Goal: Navigation & Orientation: Find specific page/section

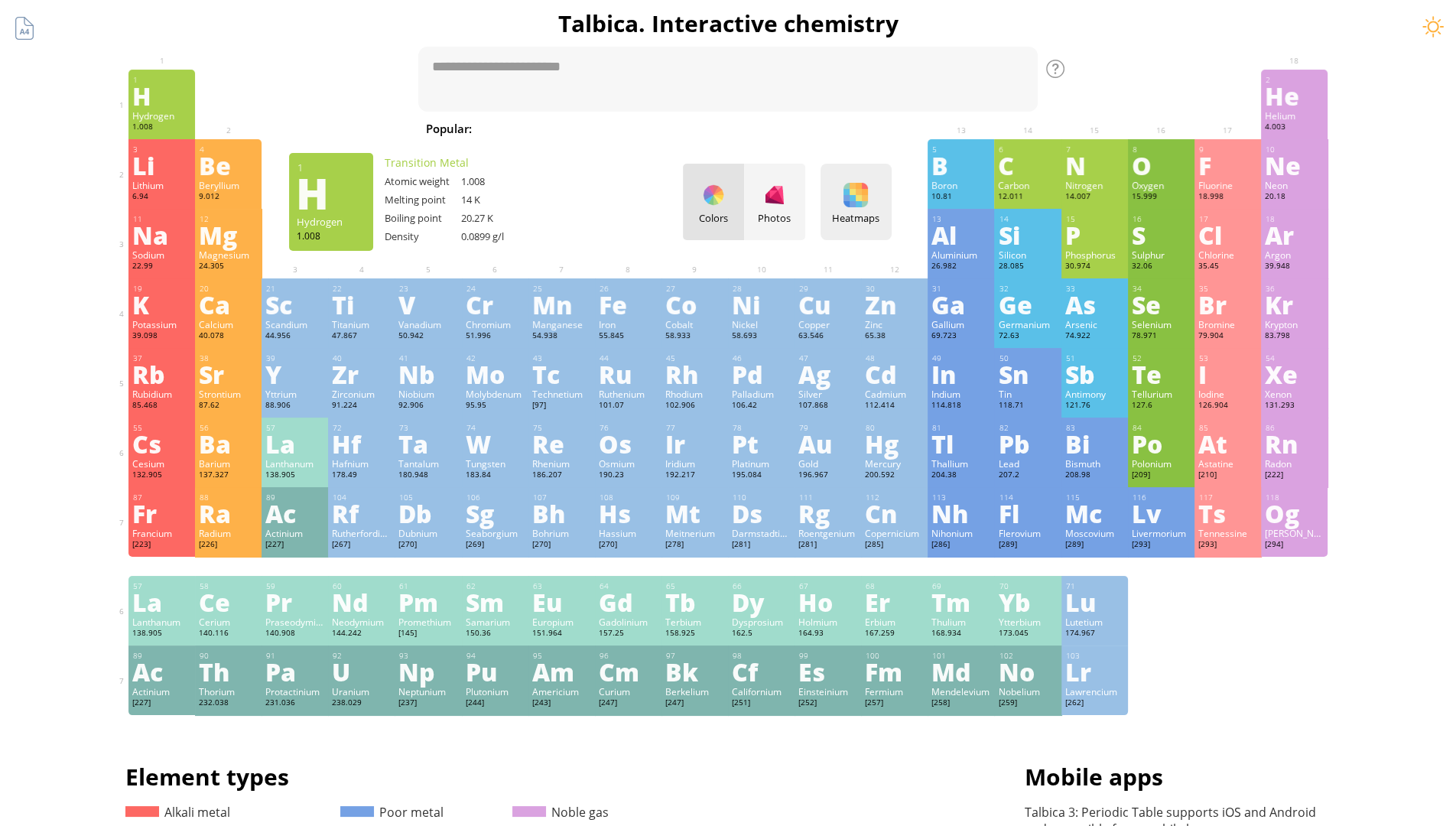
click at [861, 217] on div "Heatmaps" at bounding box center [856, 218] width 64 height 14
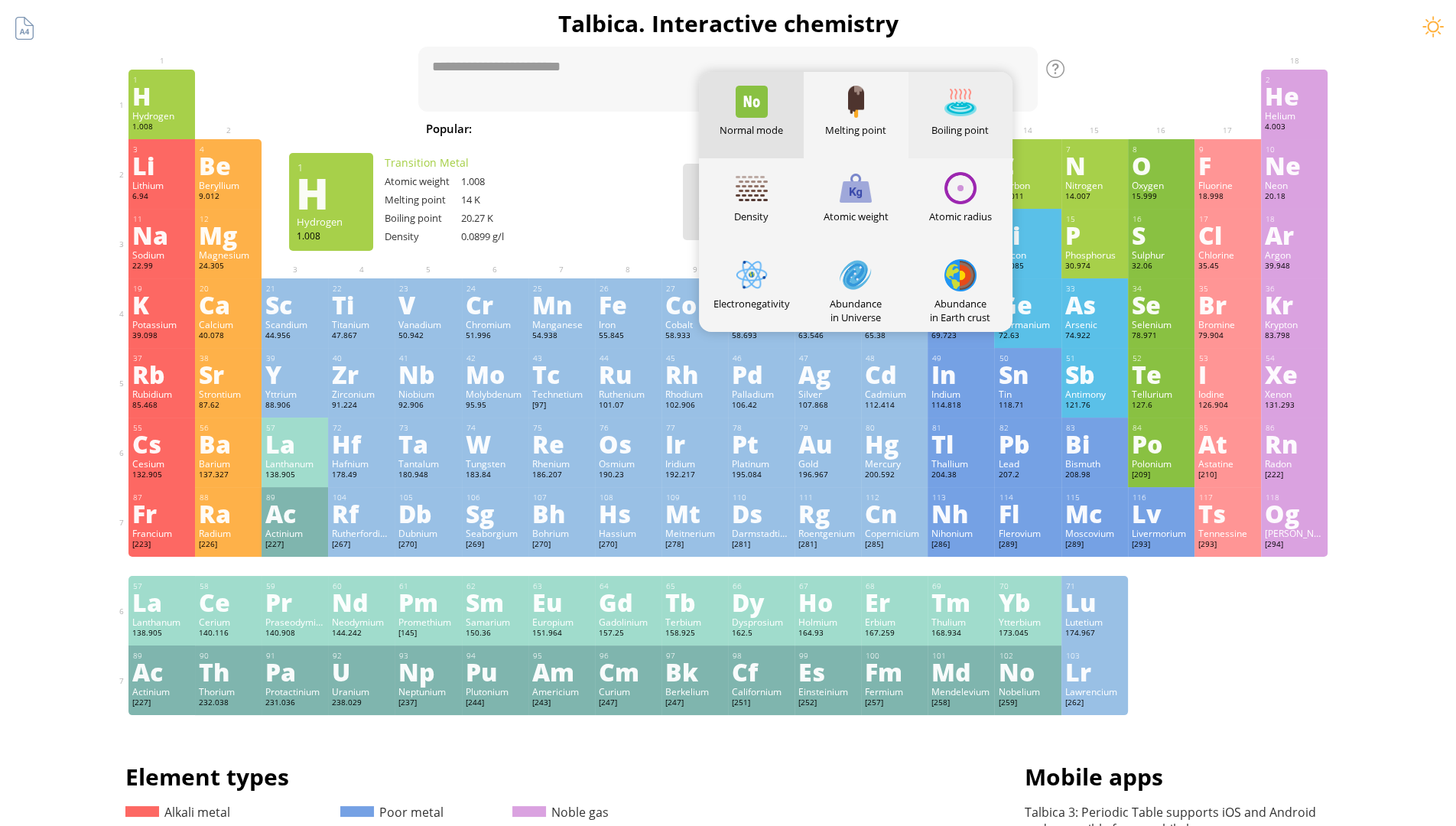
click at [965, 115] on div at bounding box center [960, 102] width 32 height 32
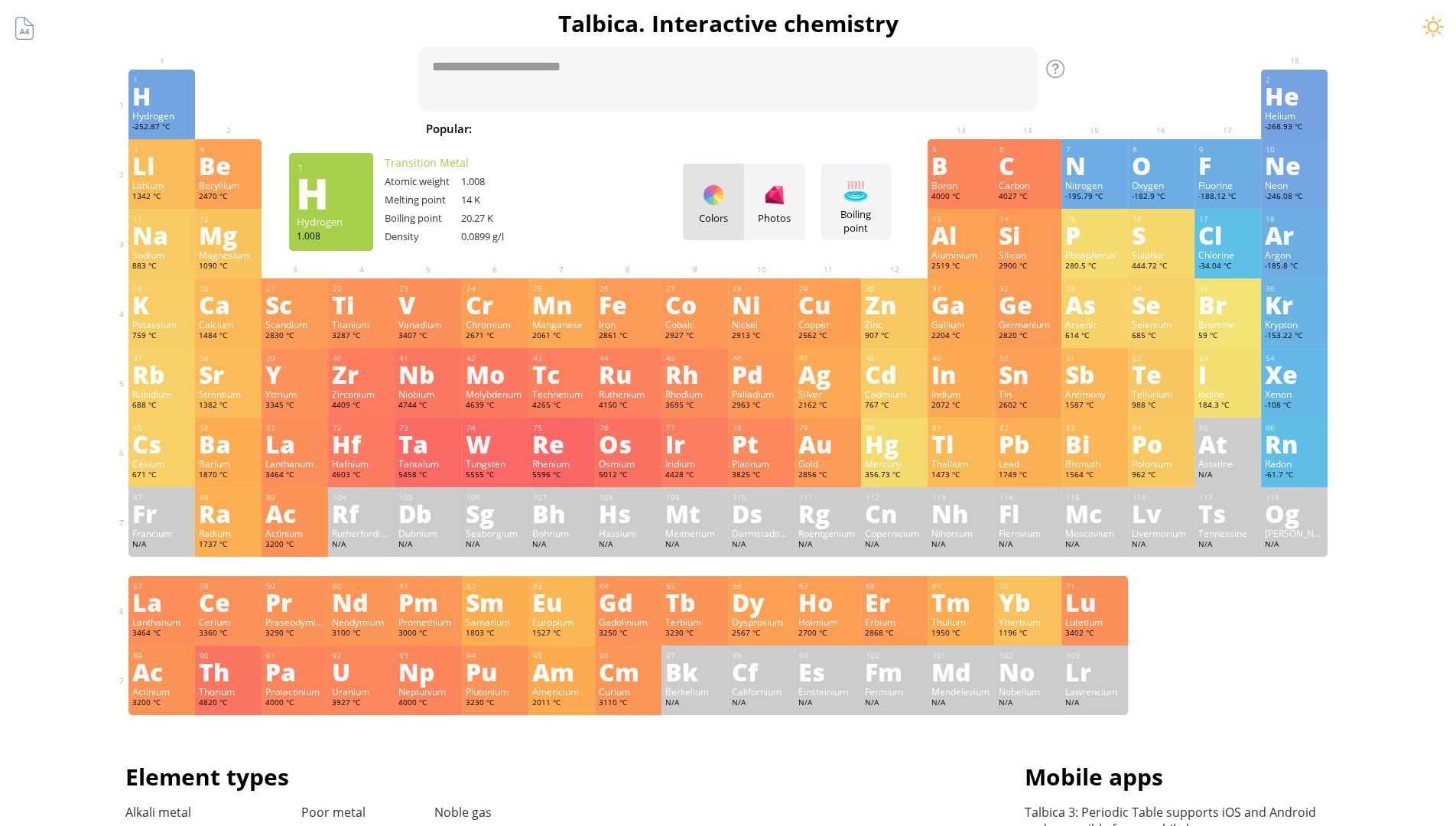
click at [168, 104] on div "H" at bounding box center [161, 95] width 59 height 24
click at [1300, 104] on div "He" at bounding box center [1293, 95] width 59 height 24
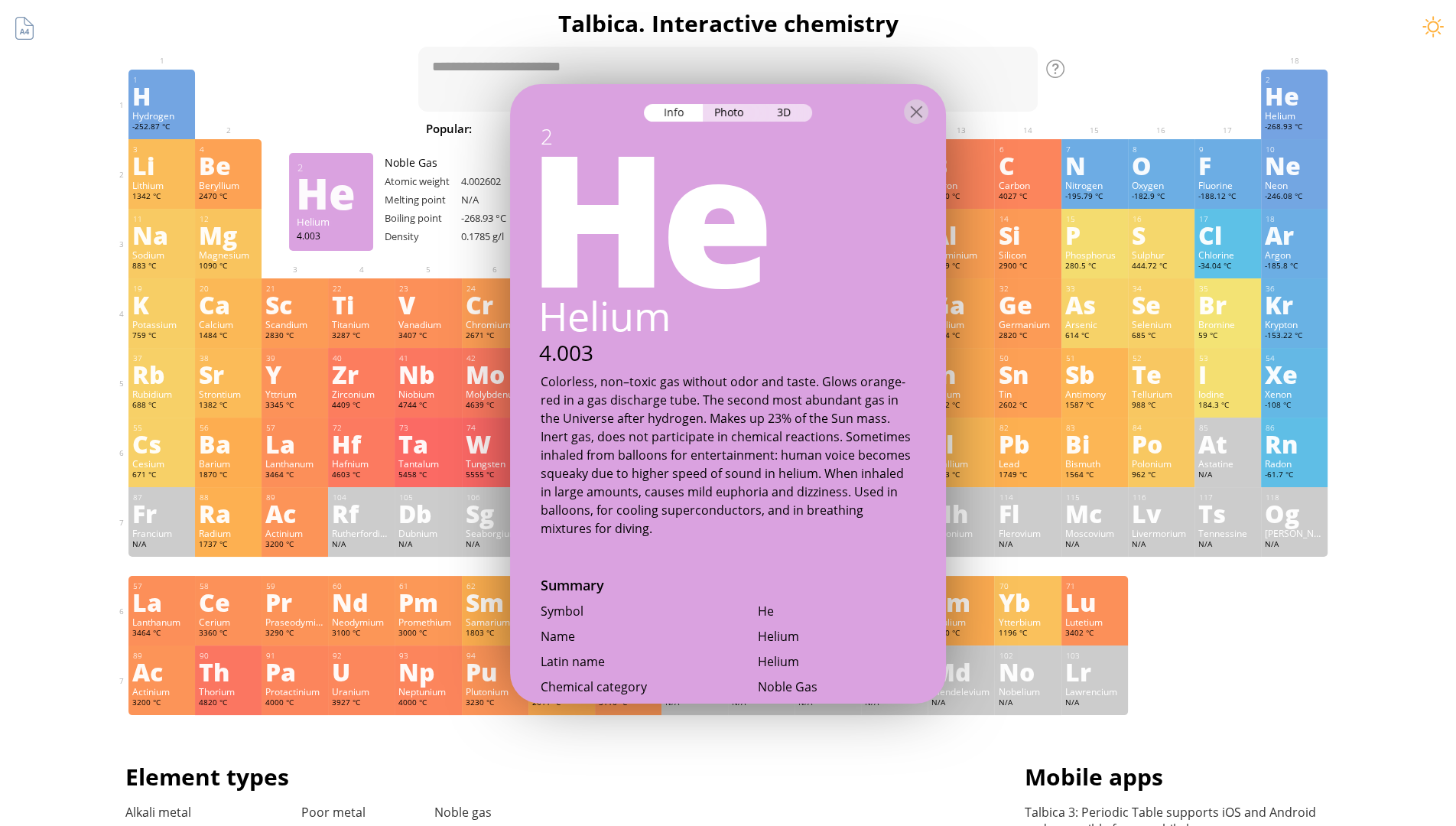
click at [168, 174] on div "Li" at bounding box center [161, 165] width 59 height 24
click at [234, 174] on div "Be" at bounding box center [227, 165] width 59 height 24
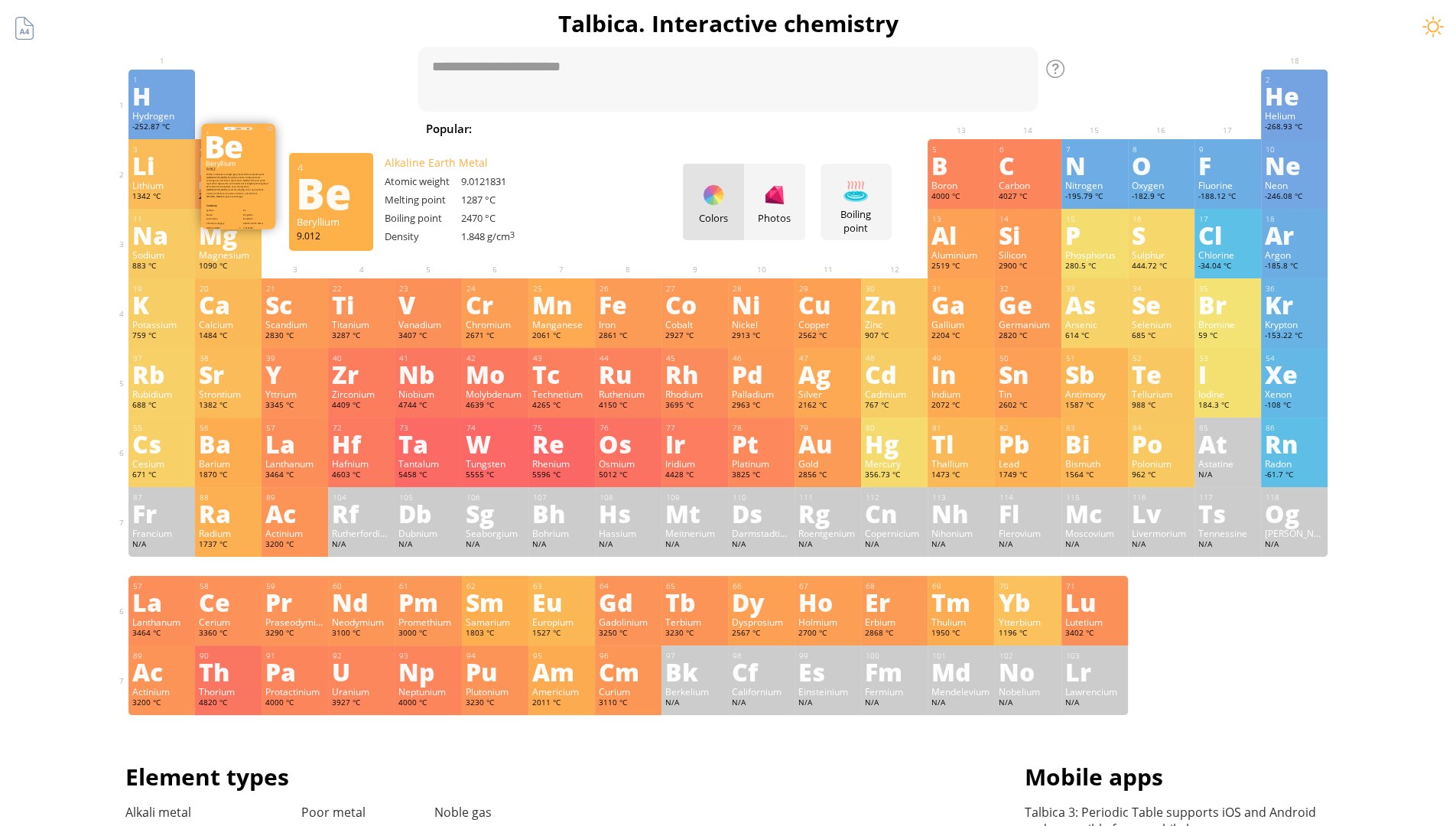
click at [966, 174] on div "B" at bounding box center [960, 165] width 59 height 24
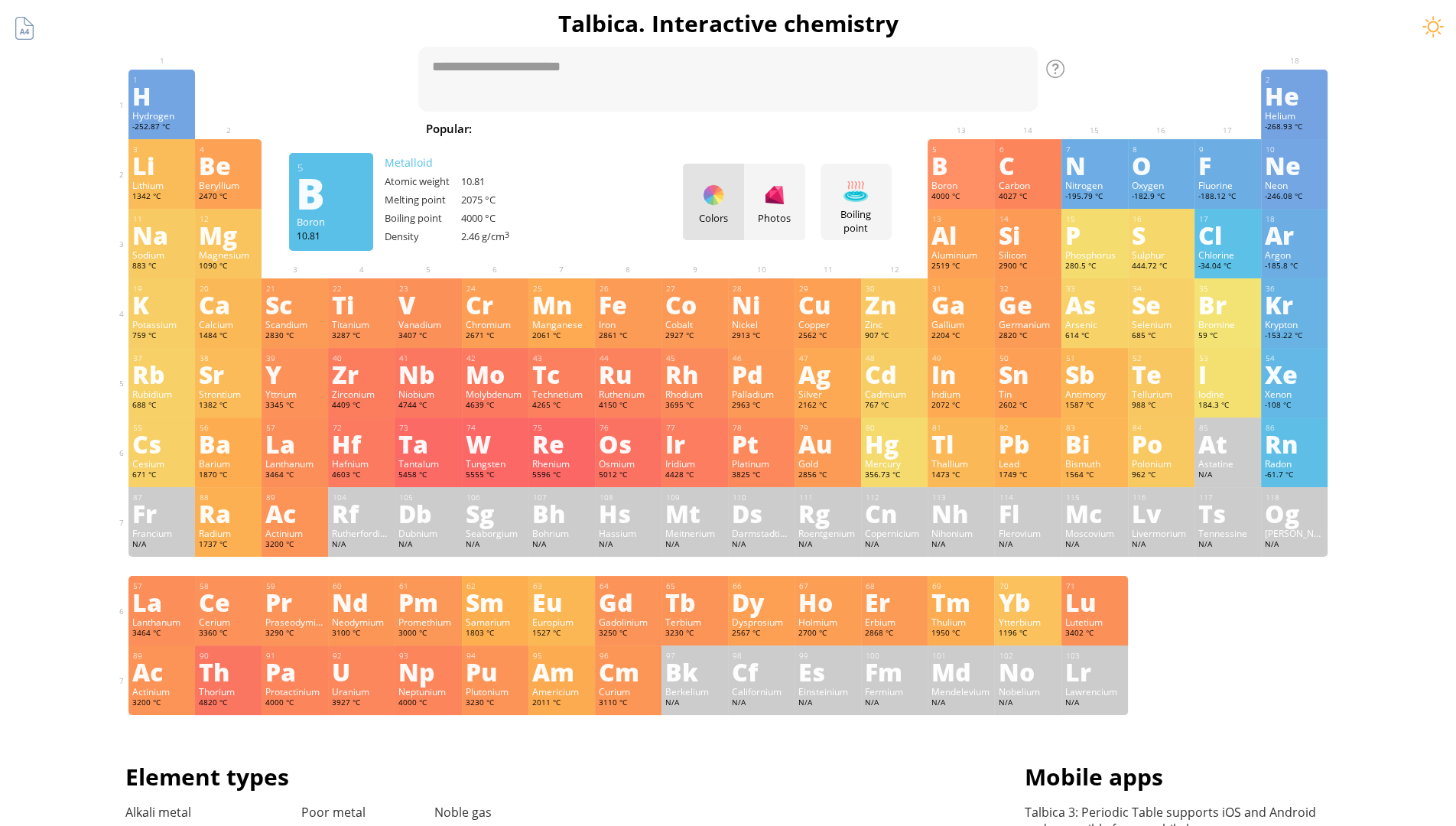
click at [1033, 174] on div "C" at bounding box center [1027, 165] width 59 height 24
click at [1099, 174] on div "N" at bounding box center [1094, 165] width 59 height 24
click at [1167, 174] on div "O" at bounding box center [1160, 165] width 59 height 24
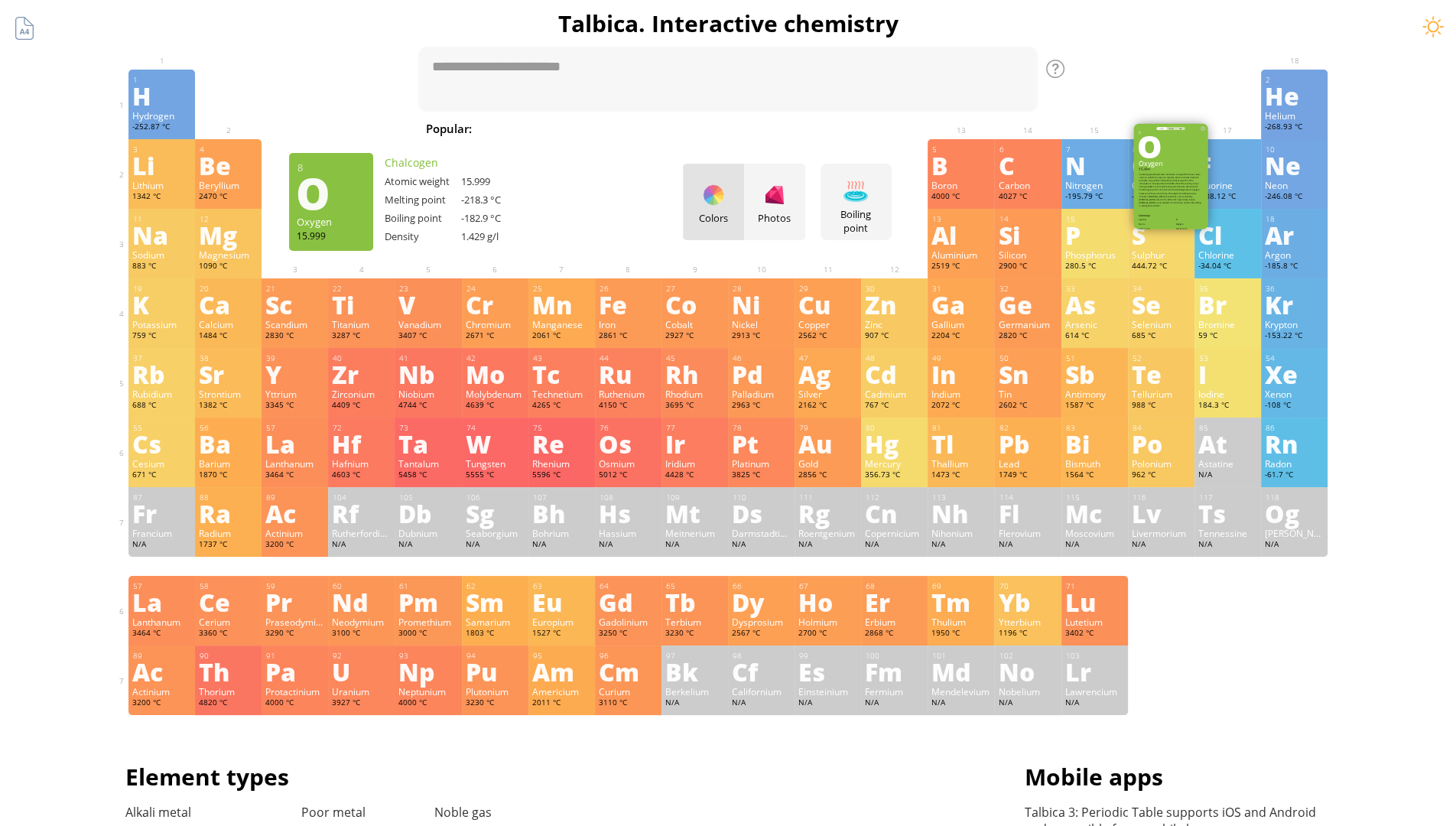
click at [1233, 174] on div "F" at bounding box center [1227, 165] width 59 height 24
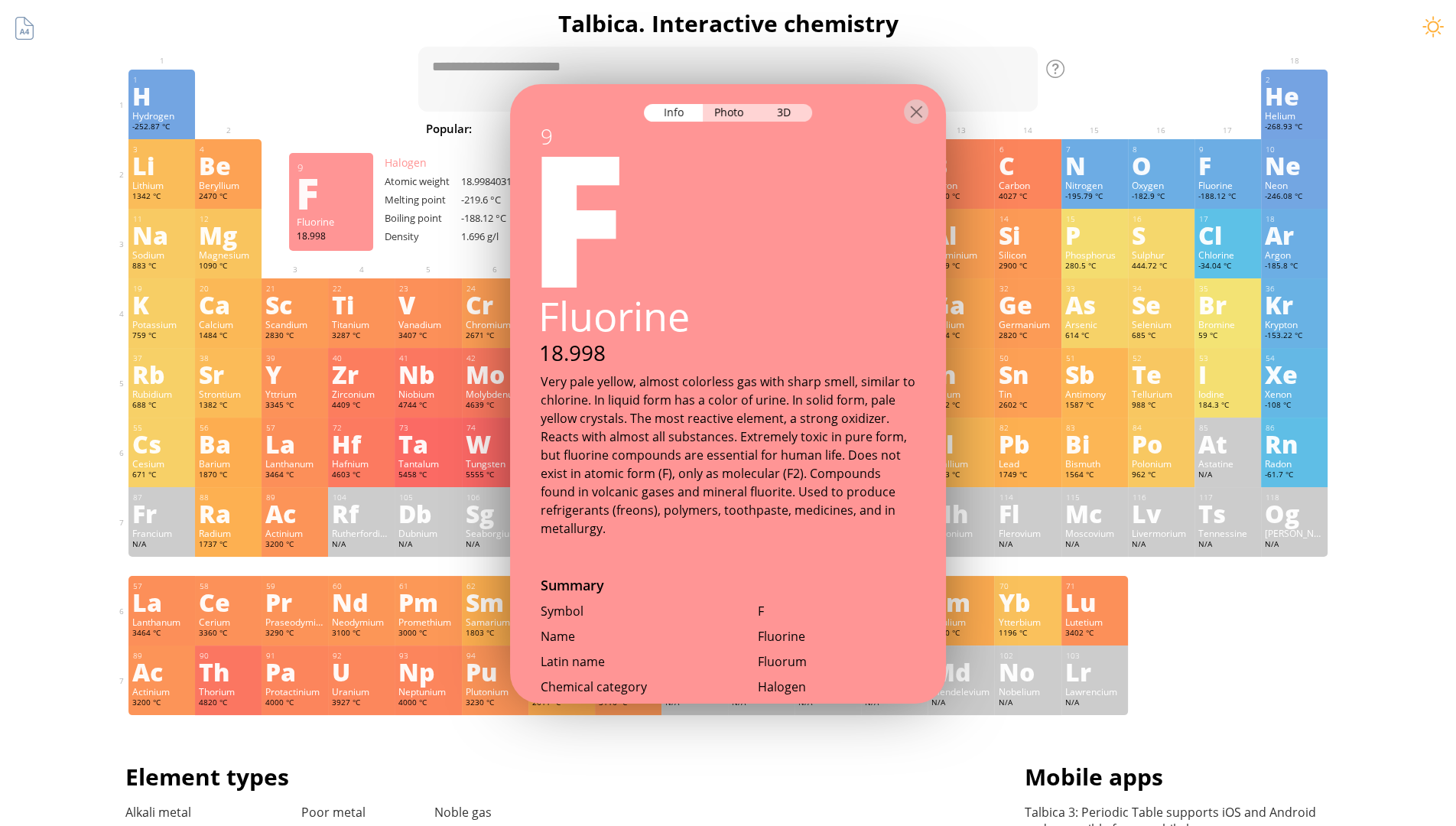
click at [1300, 174] on div "Ne" at bounding box center [1293, 165] width 59 height 24
click at [168, 244] on div "Na" at bounding box center [161, 234] width 59 height 24
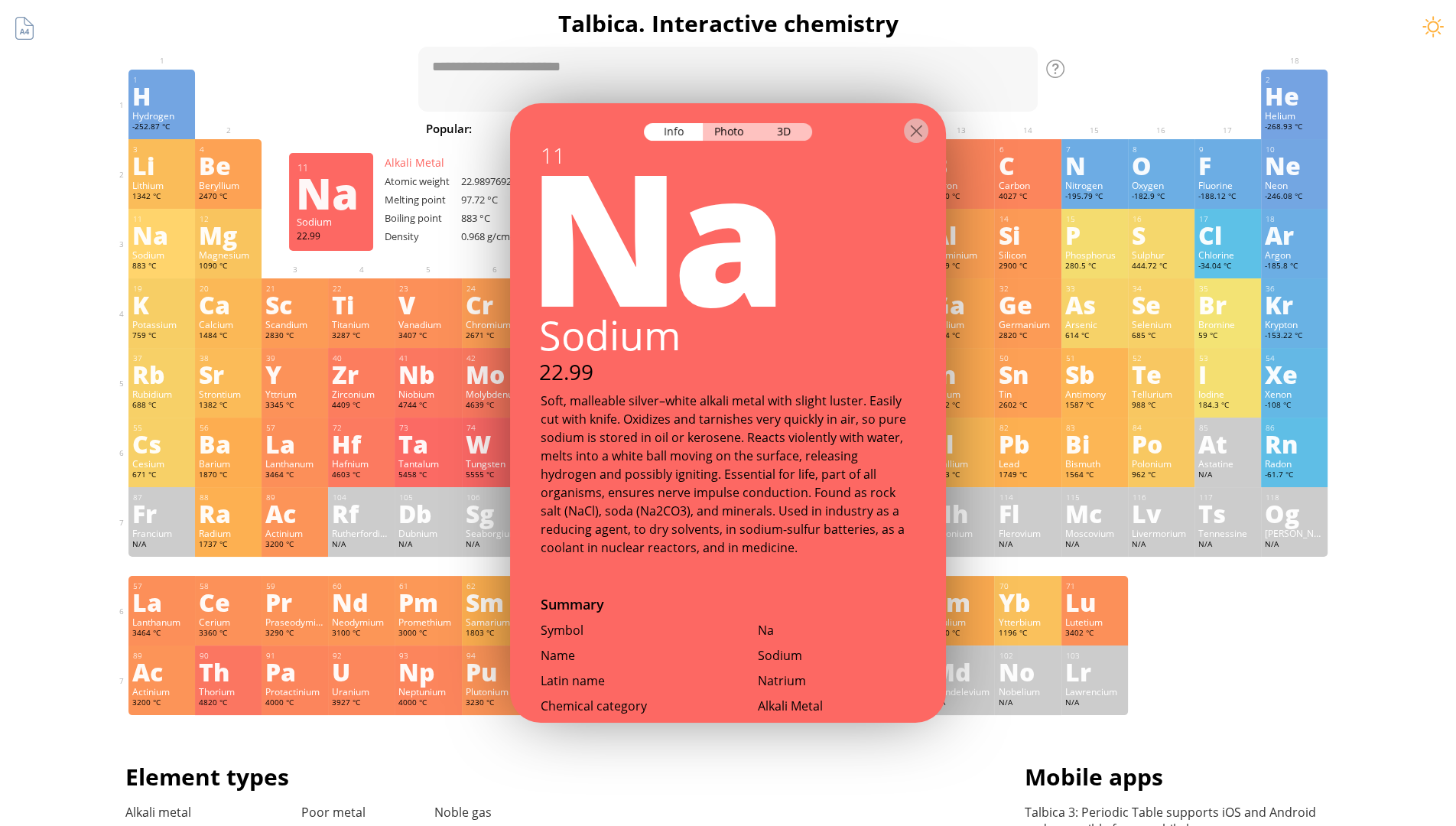
click at [234, 244] on div "Mg" at bounding box center [227, 234] width 59 height 24
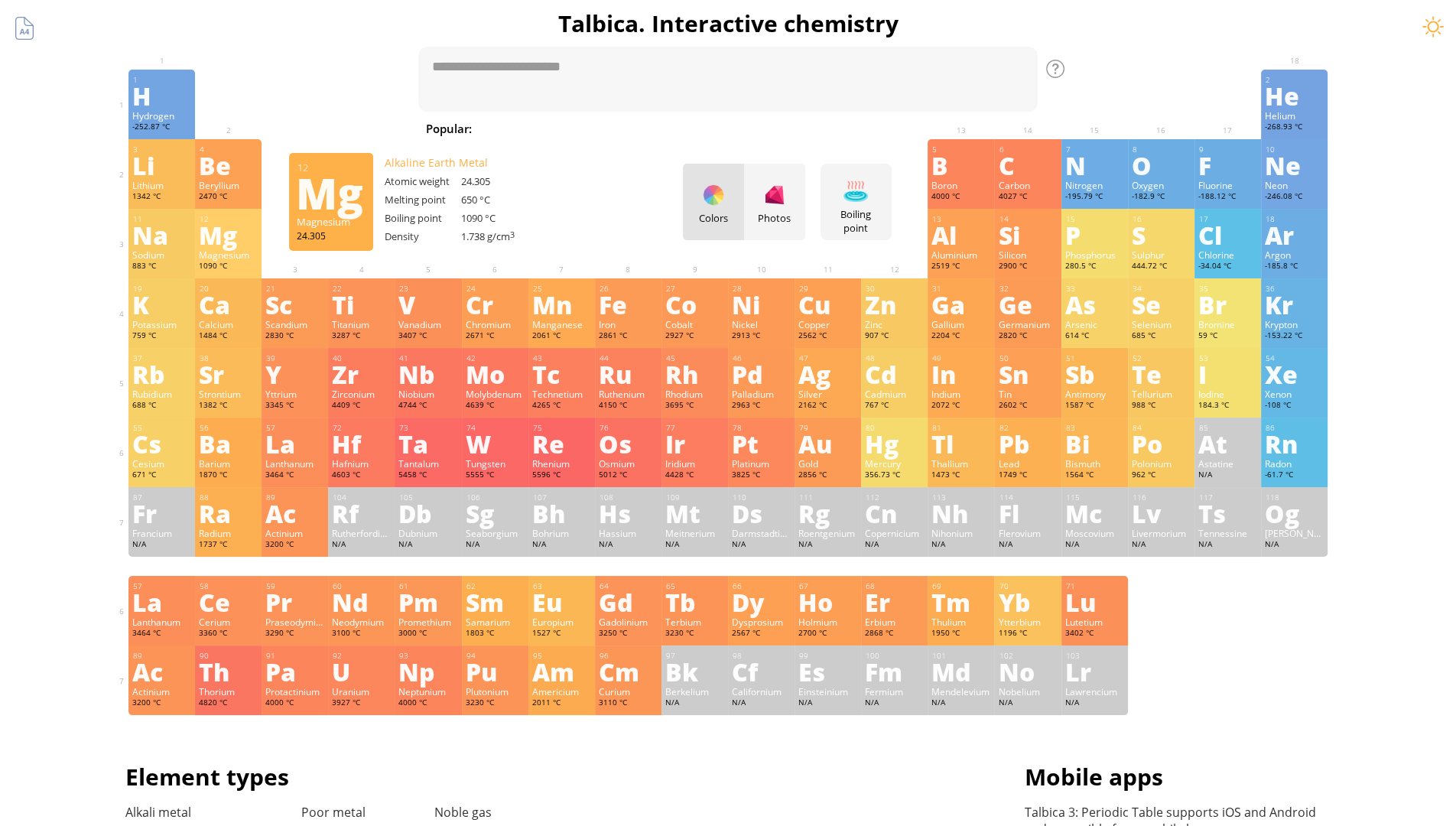
click at [966, 244] on div "Al" at bounding box center [960, 234] width 59 height 24
click at [1033, 244] on div "Si" at bounding box center [1027, 234] width 59 height 24
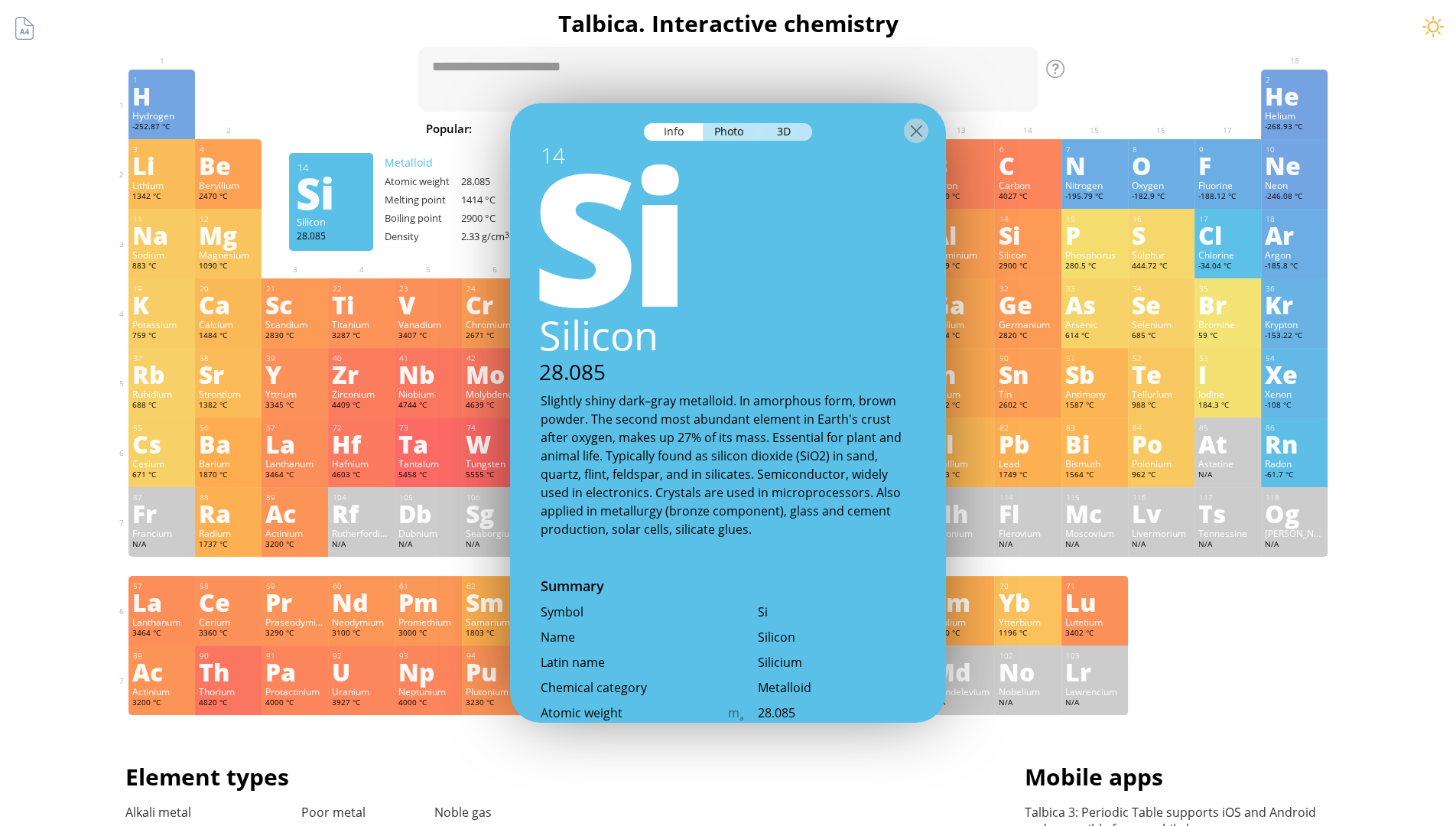
click at [1099, 244] on div "P" at bounding box center [1094, 234] width 59 height 24
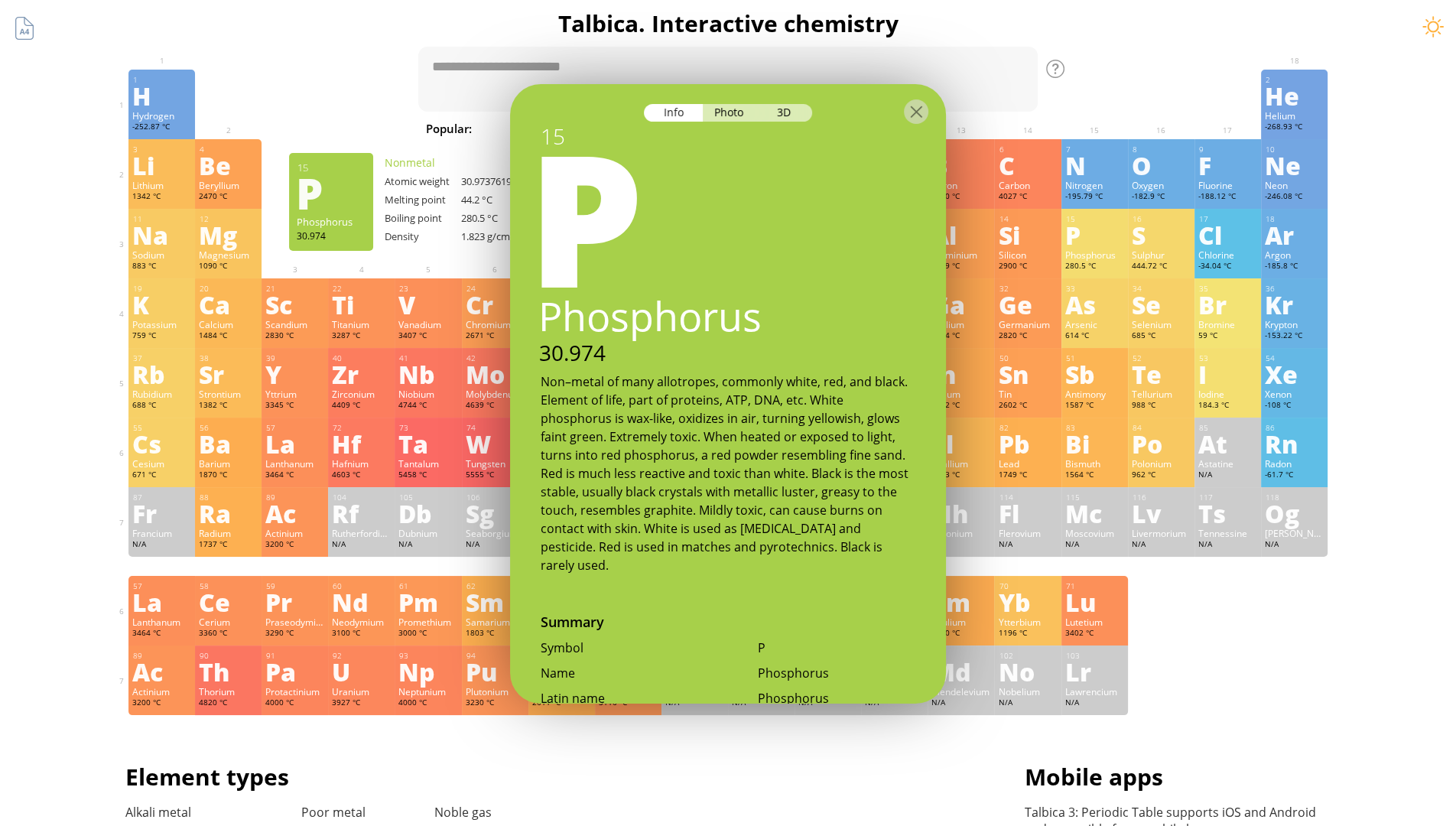
click at [1167, 244] on div "S" at bounding box center [1160, 234] width 59 height 24
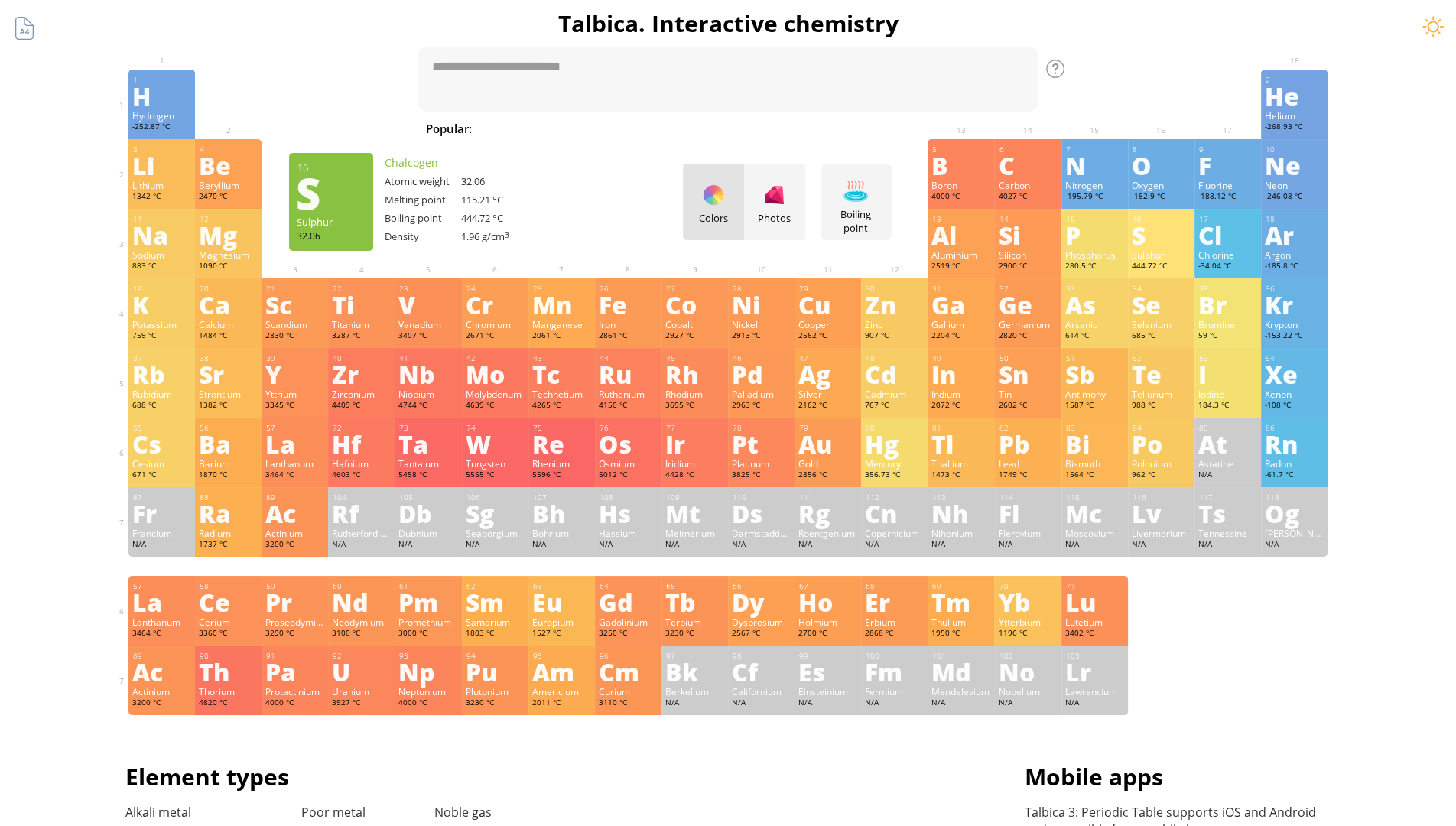
click at [1233, 244] on div "Cl" at bounding box center [1227, 234] width 59 height 24
click at [1300, 244] on div "Ar" at bounding box center [1293, 234] width 59 height 24
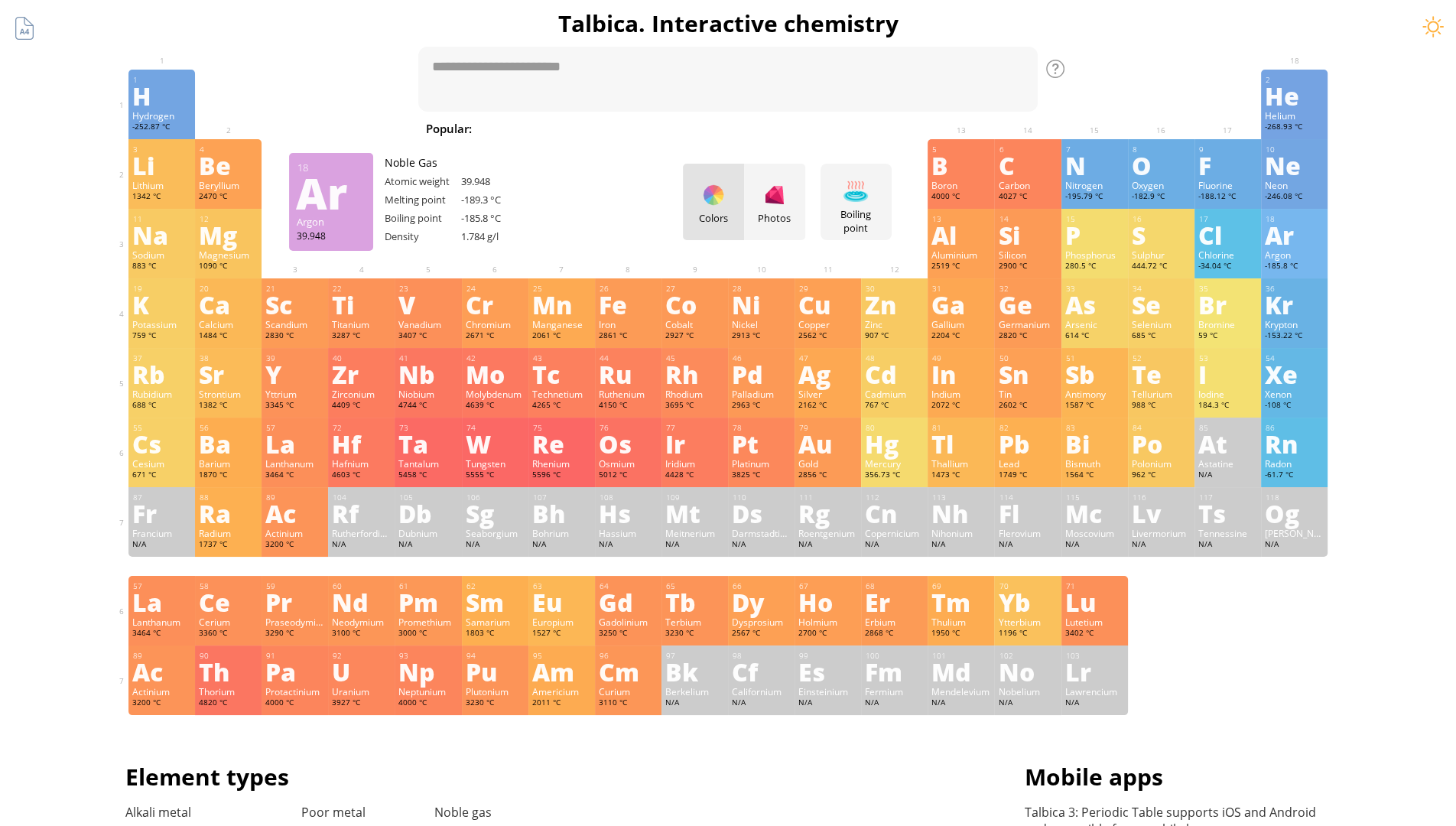
click at [168, 314] on div "K" at bounding box center [161, 304] width 59 height 24
click at [234, 314] on div "Ca" at bounding box center [227, 304] width 59 height 24
click at [301, 314] on div "Sc" at bounding box center [294, 304] width 59 height 24
click at [367, 314] on div "Ti" at bounding box center [361, 304] width 59 height 24
click at [434, 314] on div "V" at bounding box center [428, 304] width 59 height 24
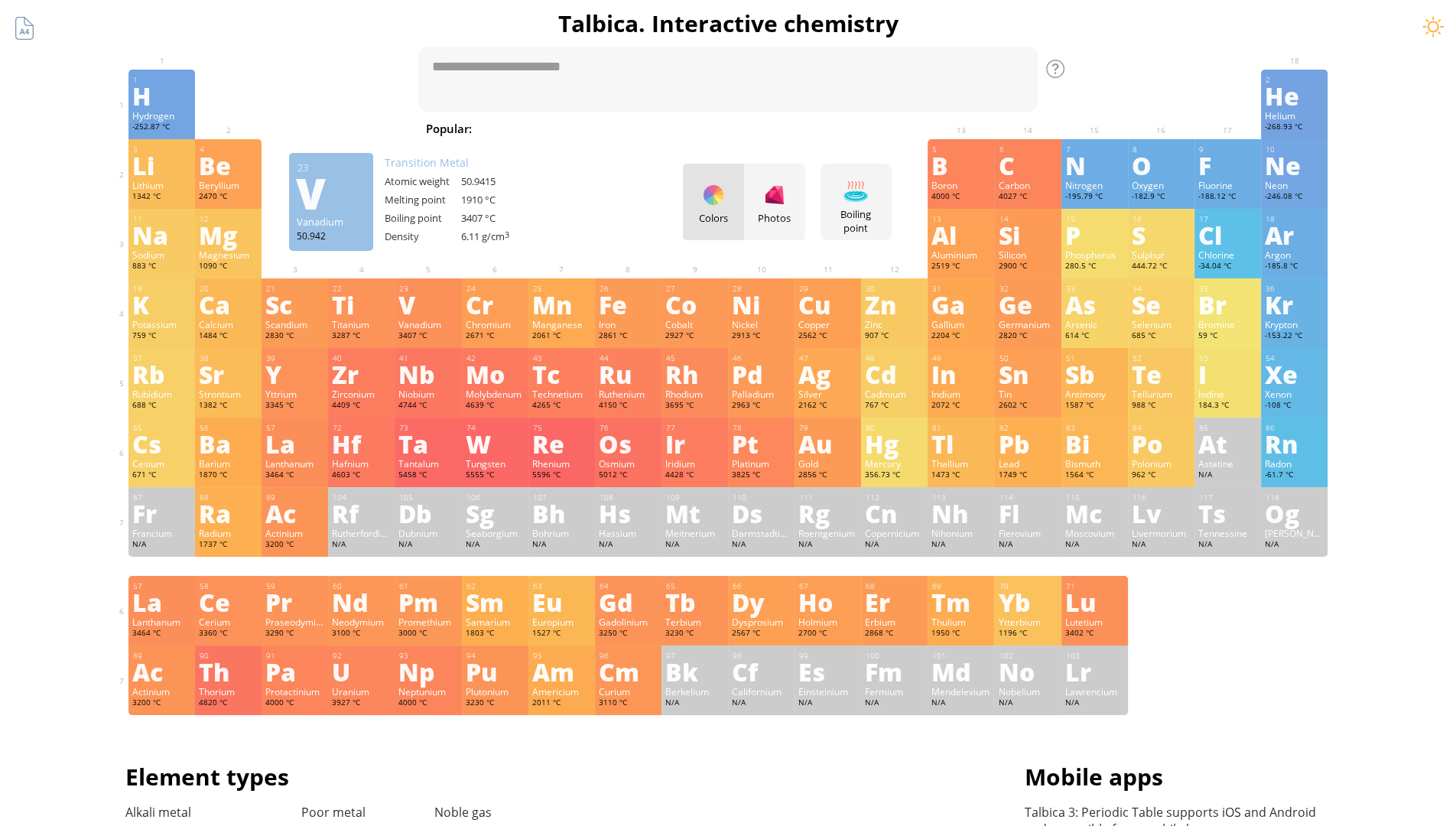
click at [501, 314] on div "Cr" at bounding box center [495, 304] width 59 height 24
click at [568, 314] on div "Mn" at bounding box center [561, 304] width 59 height 24
click at [634, 314] on div "Fe" at bounding box center [628, 304] width 59 height 24
click at [700, 314] on div "Co" at bounding box center [694, 304] width 59 height 24
click at [767, 314] on div "Ni" at bounding box center [761, 304] width 59 height 24
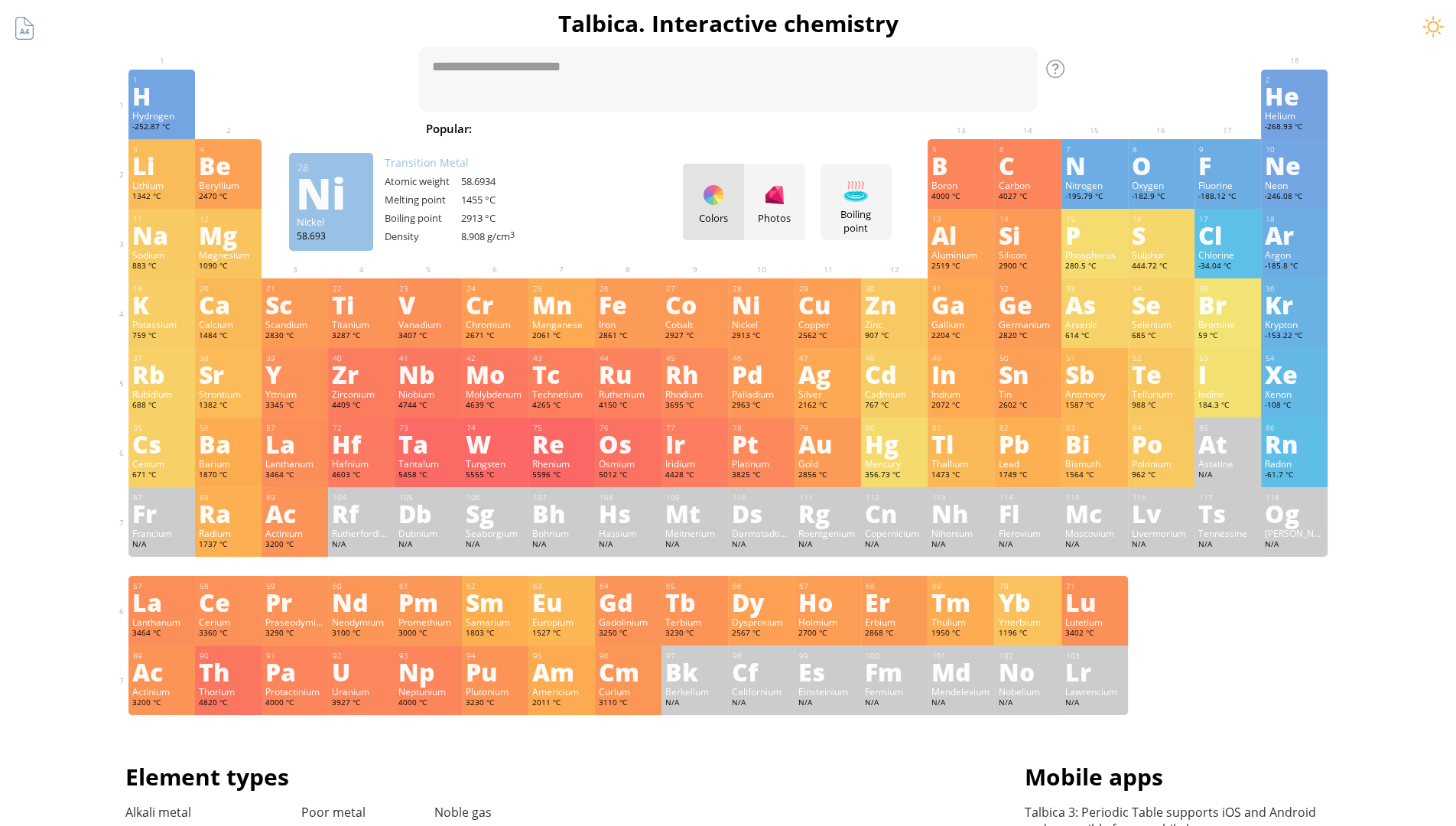
click at [833, 314] on div "Cu" at bounding box center [827, 304] width 59 height 24
click at [900, 314] on div "Zn" at bounding box center [894, 304] width 59 height 24
click at [966, 314] on div "Ga" at bounding box center [960, 304] width 59 height 24
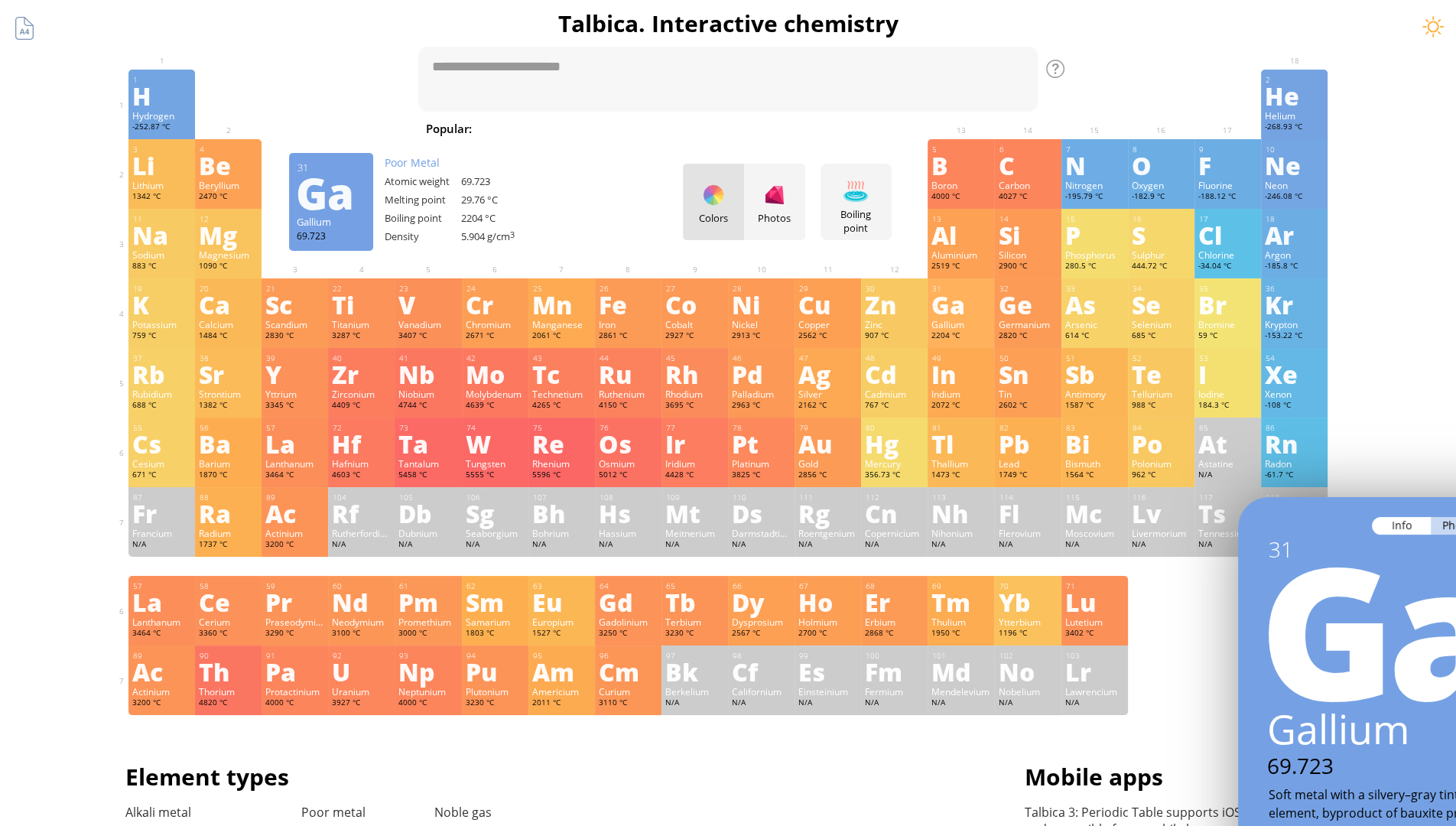
click at [1033, 314] on div "Ge" at bounding box center [1027, 304] width 59 height 24
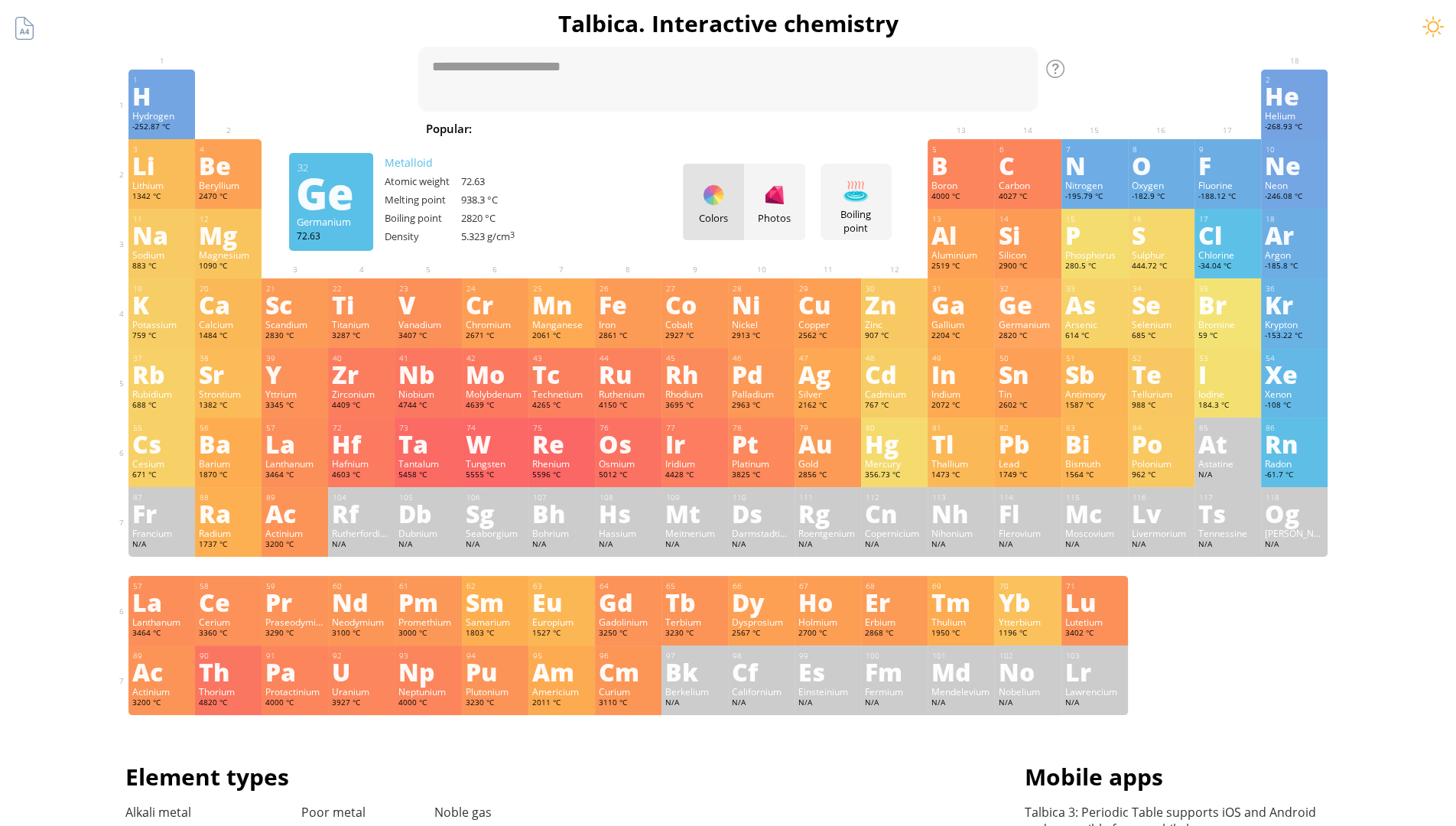
click at [1099, 314] on div "As" at bounding box center [1094, 304] width 59 height 24
click at [1167, 314] on div "Se" at bounding box center [1160, 304] width 59 height 24
click at [1233, 314] on div "Br" at bounding box center [1227, 304] width 59 height 24
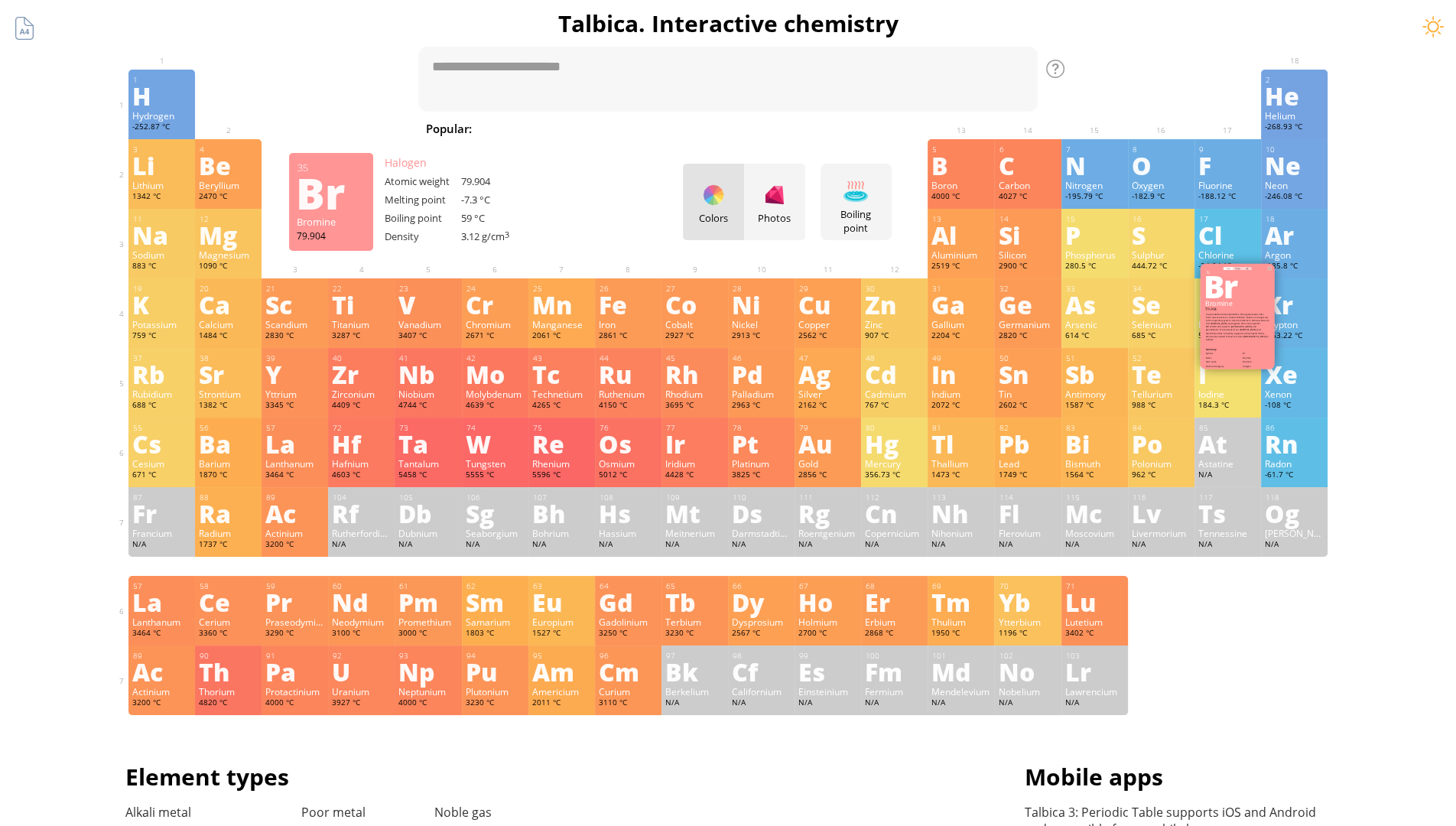
click at [1300, 314] on div "Kr" at bounding box center [1293, 304] width 59 height 24
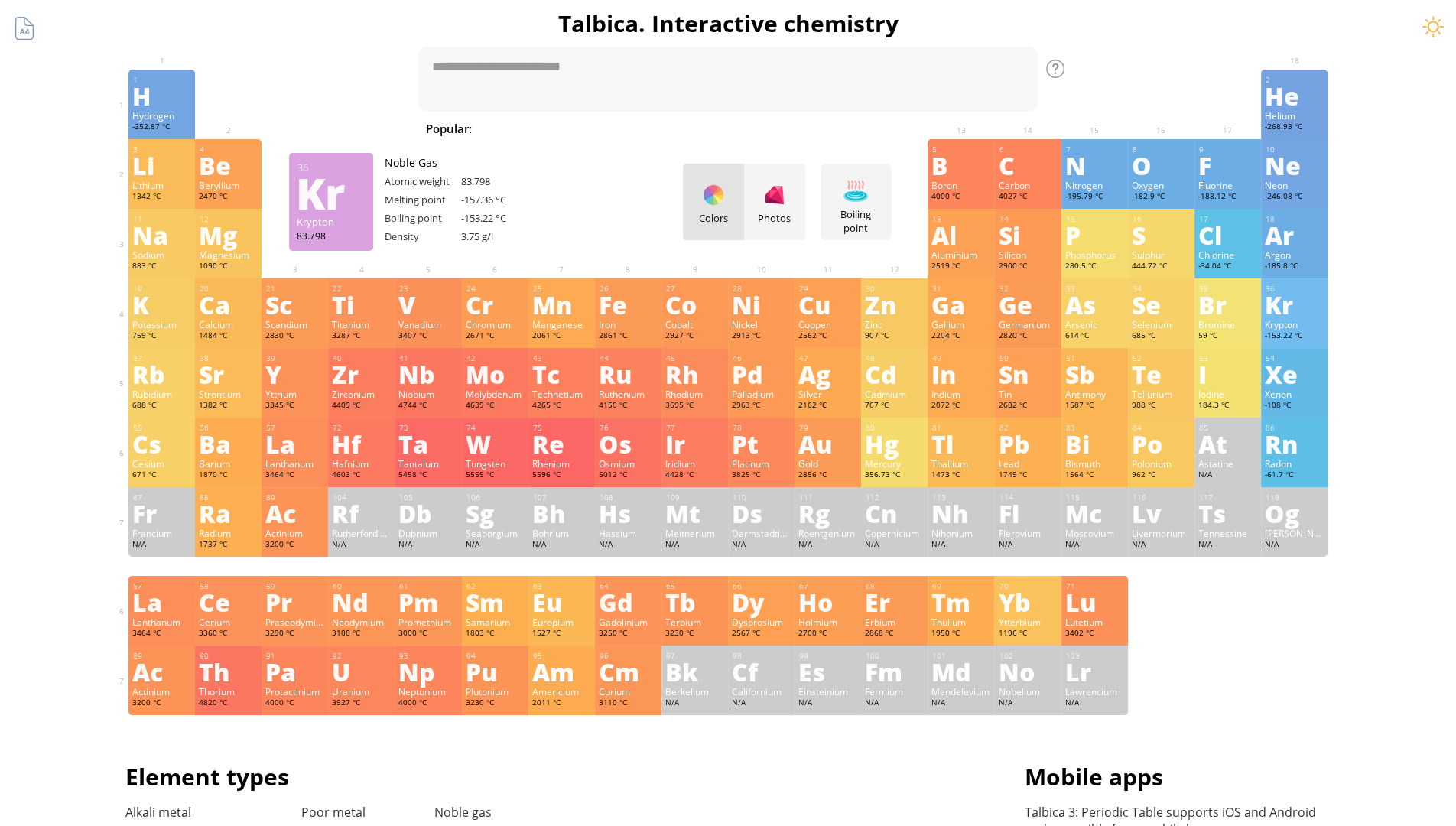
click at [168, 384] on div "Rb" at bounding box center [161, 374] width 59 height 24
click at [234, 384] on div "Sr" at bounding box center [227, 374] width 59 height 24
click at [301, 384] on div "Y" at bounding box center [294, 374] width 59 height 24
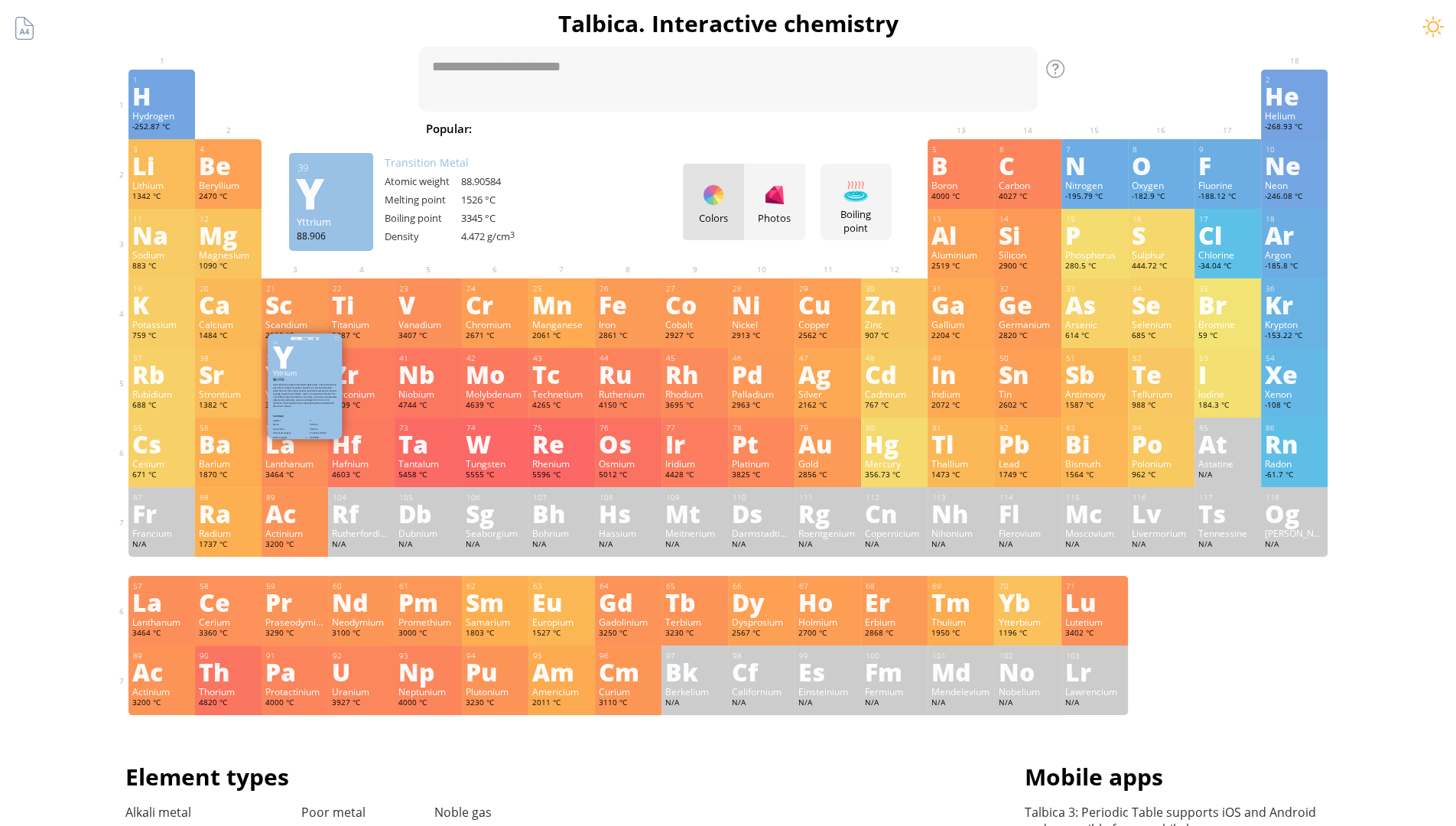
click at [367, 384] on div "Zr" at bounding box center [361, 374] width 59 height 24
click at [434, 384] on div "Nb" at bounding box center [428, 374] width 59 height 24
click at [501, 384] on div "Mo" at bounding box center [495, 374] width 59 height 24
click at [554, 362] on div "Tc" at bounding box center [561, 374] width 59 height 24
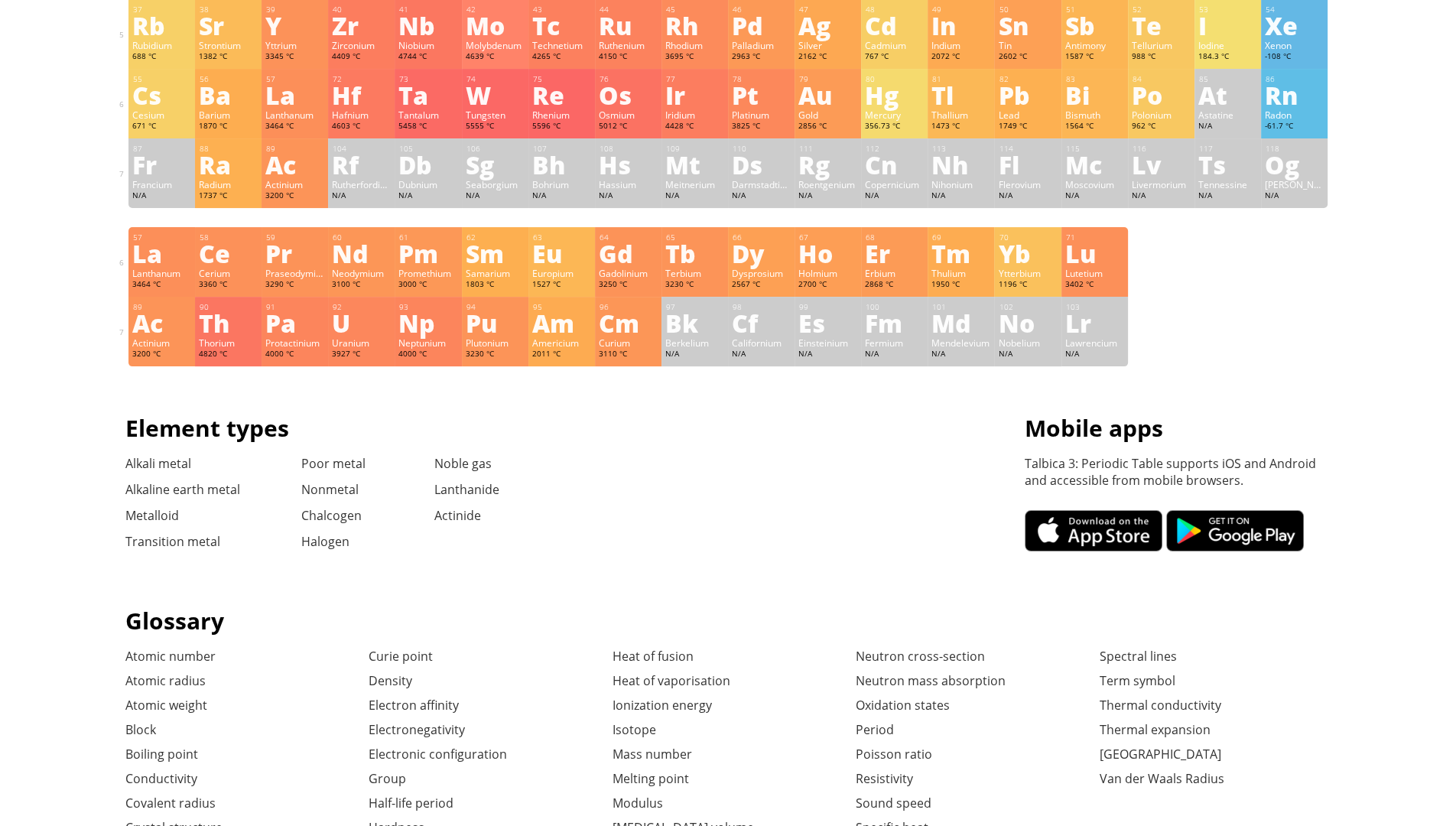
click at [622, 35] on div "Ru" at bounding box center [628, 25] width 59 height 24
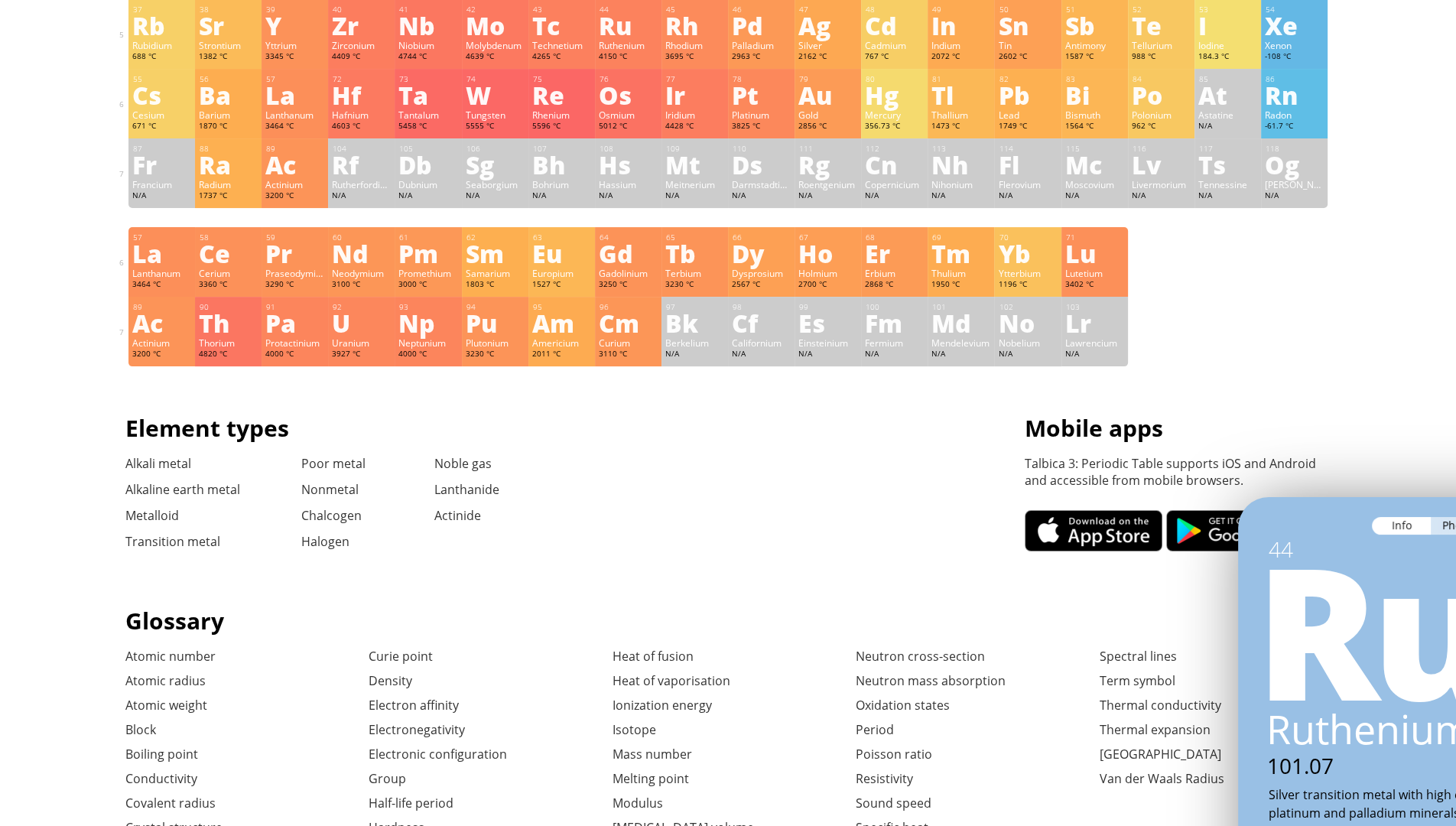
click at [688, 35] on div "Rh" at bounding box center [694, 25] width 59 height 24
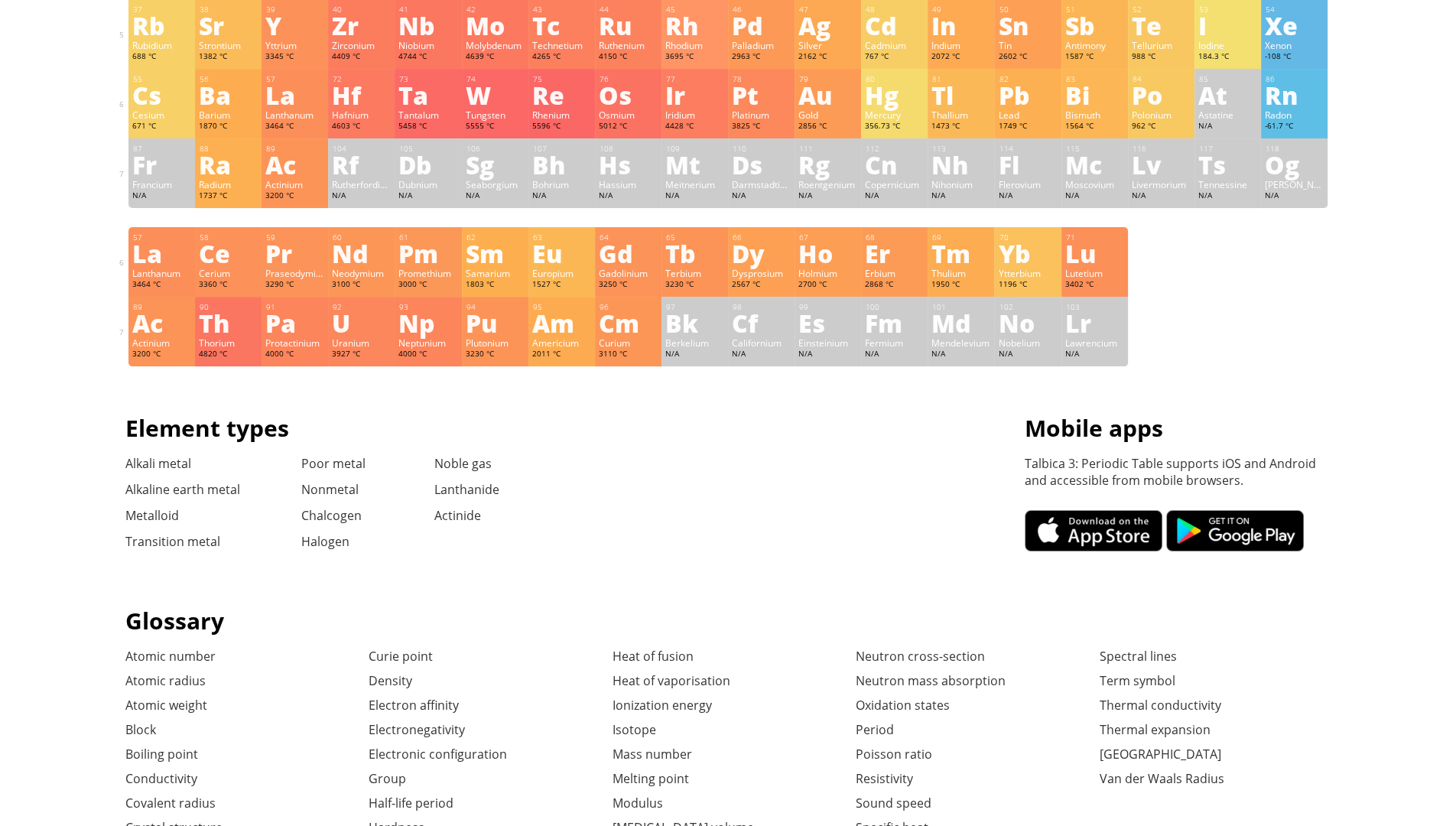
click at [755, 35] on div "Pd" at bounding box center [761, 25] width 59 height 24
click at [821, 35] on div "Ag" at bounding box center [827, 25] width 59 height 24
click at [888, 35] on div "Cd" at bounding box center [894, 25] width 59 height 24
click at [954, 35] on div "In" at bounding box center [960, 25] width 59 height 24
click at [1021, 35] on div "Sn" at bounding box center [1027, 25] width 59 height 24
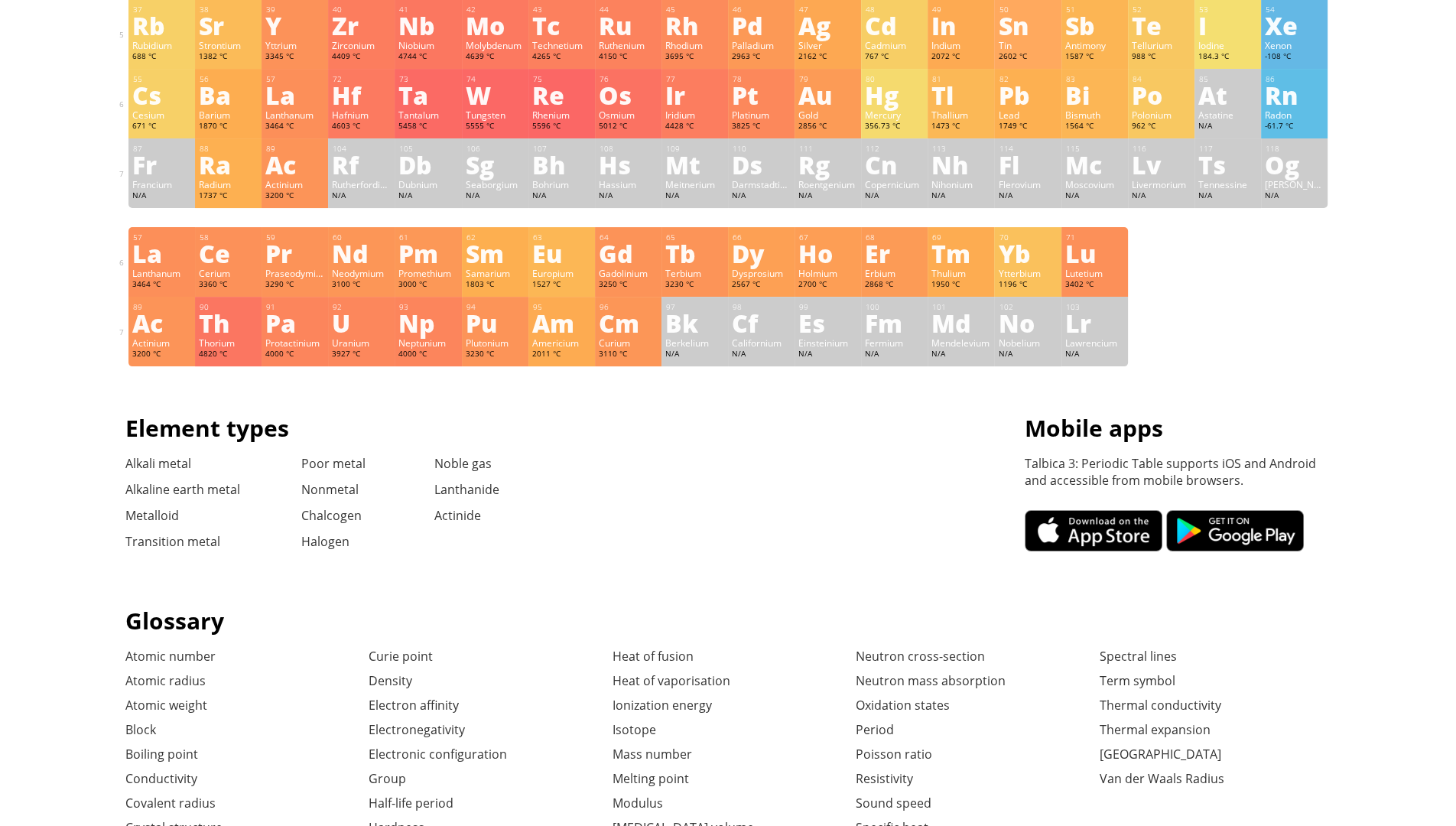
click at [1087, 35] on div "Sb" at bounding box center [1094, 25] width 59 height 24
click at [1154, 35] on div "Te" at bounding box center [1160, 25] width 59 height 24
click at [1221, 35] on div "I" at bounding box center [1227, 25] width 59 height 24
